Goal: Transaction & Acquisition: Subscribe to service/newsletter

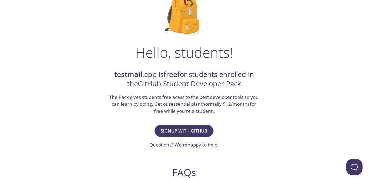
scroll to position [69, 0]
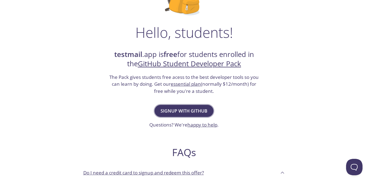
click at [186, 111] on span "Signup with GitHub" at bounding box center [184, 111] width 47 height 8
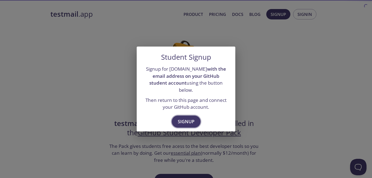
click at [185, 118] on span "Signup" at bounding box center [186, 122] width 17 height 8
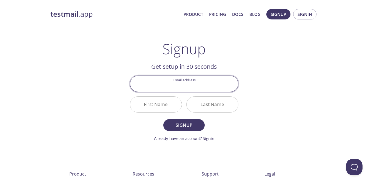
click at [200, 89] on input "Email Address" at bounding box center [184, 84] width 108 height 16
type input "[EMAIL_ADDRESS][DOMAIN_NAME]"
click at [157, 107] on input "First Name" at bounding box center [156, 105] width 52 height 16
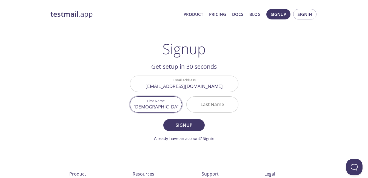
type input "[DEMOGRAPHIC_DATA]"
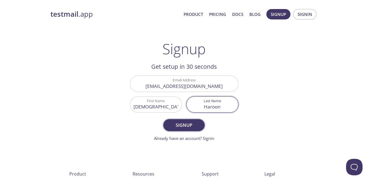
type input "Haroon"
click at [190, 124] on span "Signup" at bounding box center [183, 125] width 29 height 8
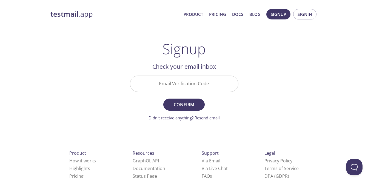
click at [180, 86] on input "Email Verification Code" at bounding box center [184, 84] width 108 height 16
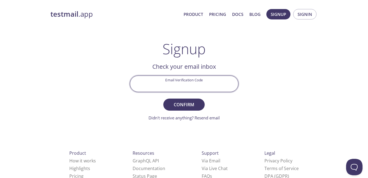
paste input "PAK7H3D"
type input "PAK7H3D"
click at [194, 104] on span "Confirm" at bounding box center [183, 105] width 29 height 8
